Goal: Task Accomplishment & Management: Manage account settings

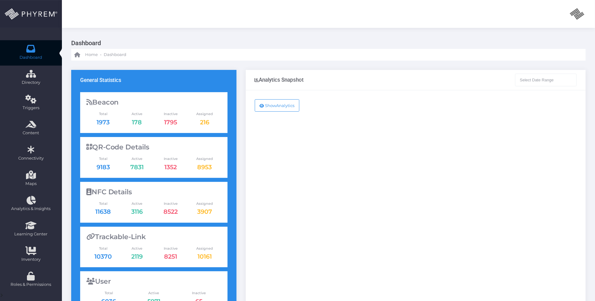
type input "[DATE] - [DATE]"
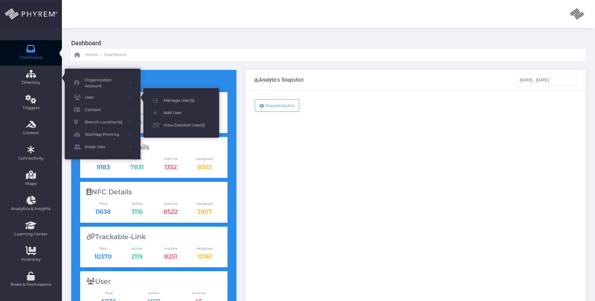
drag, startPoint x: 180, startPoint y: 101, endPoint x: 184, endPoint y: 98, distance: 4.3
click at [181, 101] on span "Manage User(s)" at bounding box center [186, 101] width 46 height 8
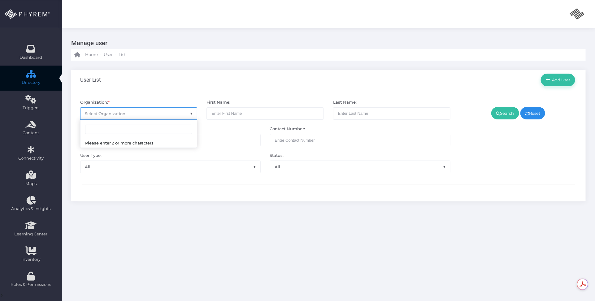
click at [165, 112] on span "Select Organization" at bounding box center [138, 114] width 117 height 12
type input "forney"
select select "4807"
click at [501, 112] on link "Search" at bounding box center [505, 113] width 28 height 12
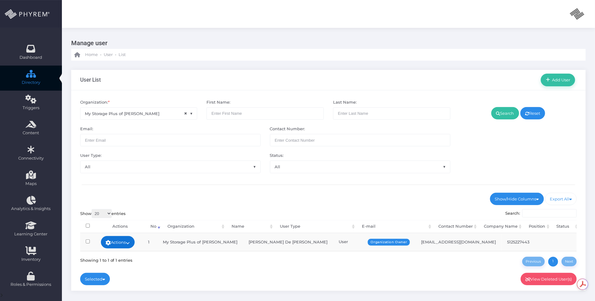
click at [131, 238] on link "Actions" at bounding box center [118, 242] width 34 height 12
click at [119, 288] on link "Sign In" at bounding box center [119, 289] width 40 height 12
